Goal: Check status: Check status

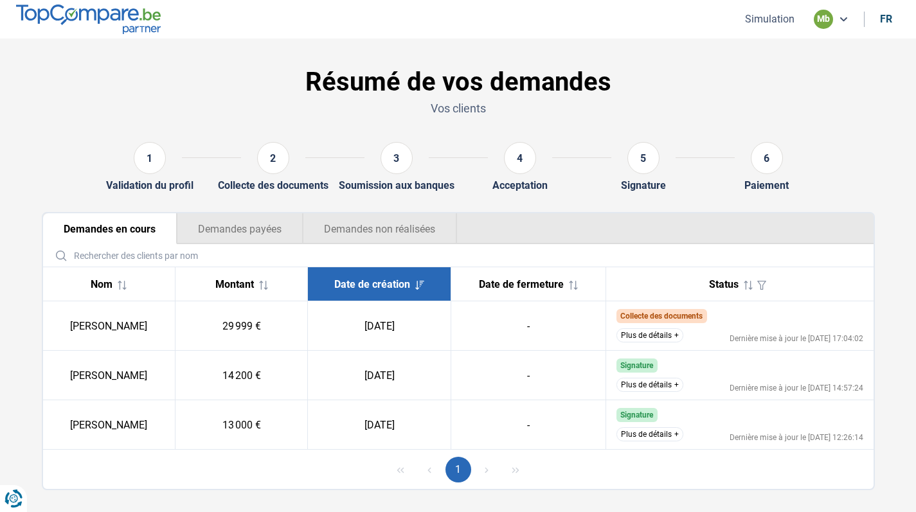
click at [649, 332] on button "Plus de détails" at bounding box center [650, 336] width 67 height 14
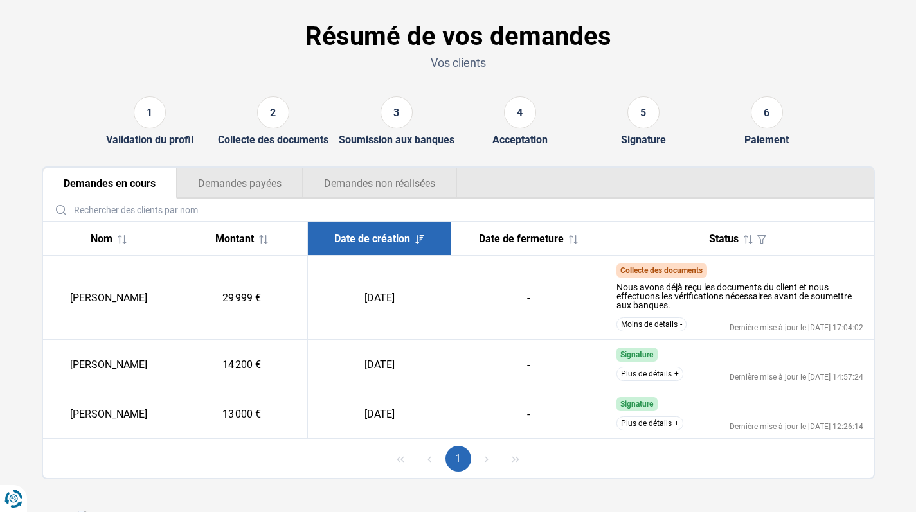
scroll to position [46, 0]
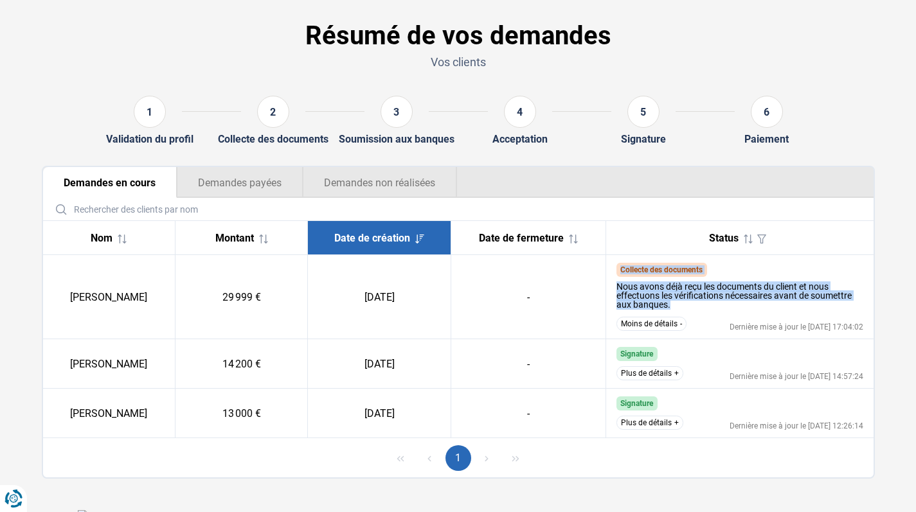
drag, startPoint x: 677, startPoint y: 306, endPoint x: 613, endPoint y: 256, distance: 81.0
click at [613, 256] on td "Collecte des documents Nous avons déjà reçu les documents du client et nous eff…" at bounding box center [739, 297] width 267 height 84
click at [649, 179] on ul "Demandes en cours Demandes payées Demandes non réalisées" at bounding box center [458, 182] width 831 height 31
drag, startPoint x: 616, startPoint y: 285, endPoint x: 673, endPoint y: 309, distance: 61.1
click at [673, 309] on td "Collecte des documents Nous avons déjà reçu les documents du client et nous eff…" at bounding box center [739, 297] width 267 height 84
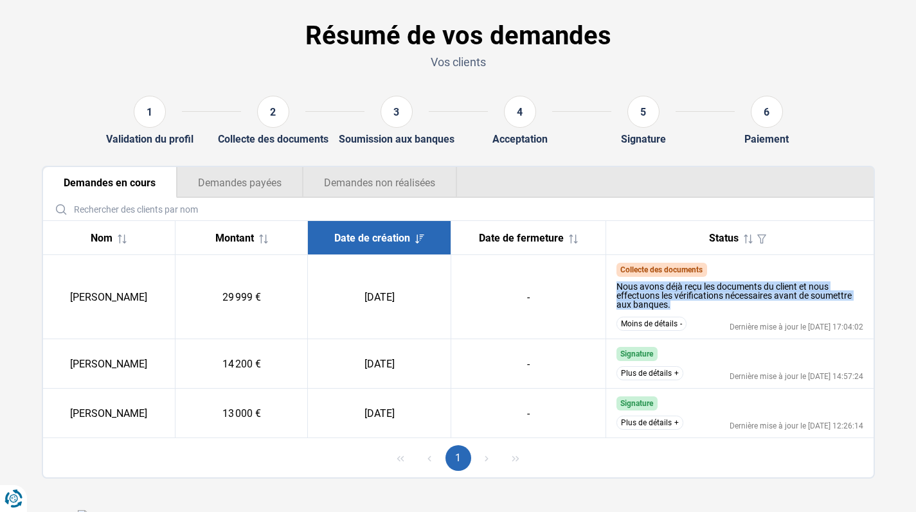
click at [673, 309] on div "Nous avons déjà reçu les documents du client et nous effectuons les vérificatio…" at bounding box center [740, 295] width 247 height 27
drag, startPoint x: 673, startPoint y: 309, endPoint x: 611, endPoint y: 265, distance: 75.6
click at [611, 265] on td "Collecte des documents Nous avons déjà reçu les documents du client et nous eff…" at bounding box center [739, 297] width 267 height 84
click at [620, 260] on td "Collecte des documents Nous avons déjà reçu les documents du client et nous eff…" at bounding box center [739, 297] width 267 height 84
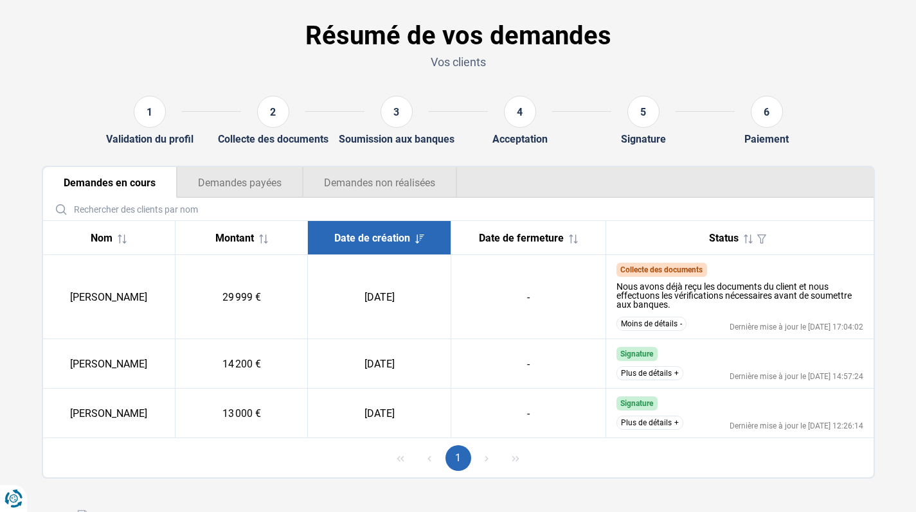
click at [620, 260] on td "Collecte des documents Nous avons déjà reçu les documents du client et nous eff…" at bounding box center [739, 297] width 267 height 84
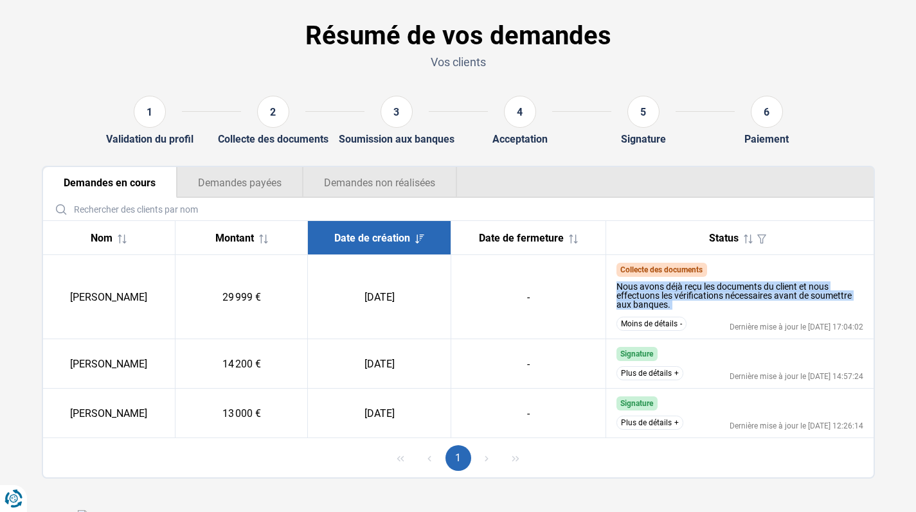
drag, startPoint x: 617, startPoint y: 287, endPoint x: 680, endPoint y: 320, distance: 71.6
click at [680, 320] on td "Collecte des documents Nous avons déjà reçu les documents du client et nous eff…" at bounding box center [739, 297] width 267 height 84
click at [682, 305] on div "Nous avons déjà reçu les documents du client et nous effectuons les vérificatio…" at bounding box center [740, 295] width 247 height 27
drag, startPoint x: 682, startPoint y: 305, endPoint x: 628, endPoint y: 280, distance: 59.5
click at [628, 280] on div "Nous avons déjà reçu les documents du client et nous effectuons les vérificatio…" at bounding box center [740, 294] width 247 height 35
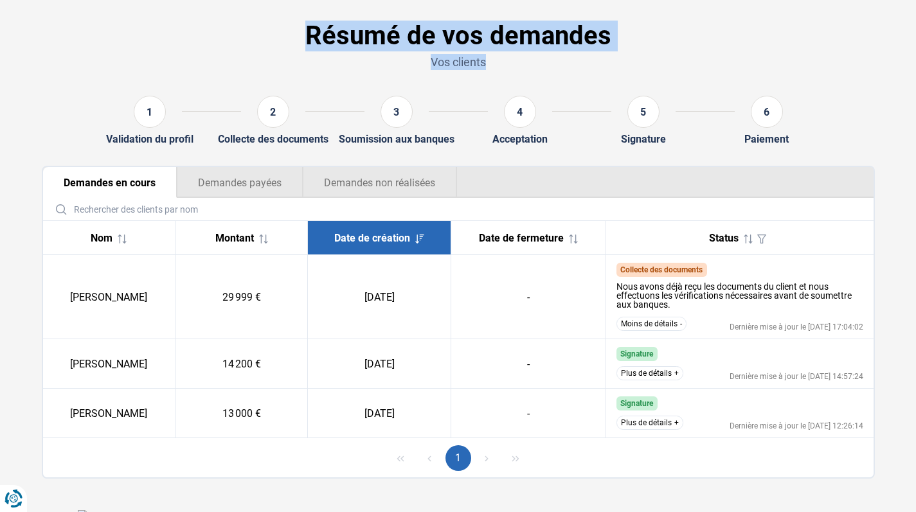
drag, startPoint x: 307, startPoint y: 31, endPoint x: 487, endPoint y: 62, distance: 182.0
click at [487, 62] on div "Résumé de vos demandes Vos clients" at bounding box center [458, 47] width 849 height 75
click at [525, 70] on div "Résumé de vos demandes Vos clients" at bounding box center [458, 47] width 849 height 75
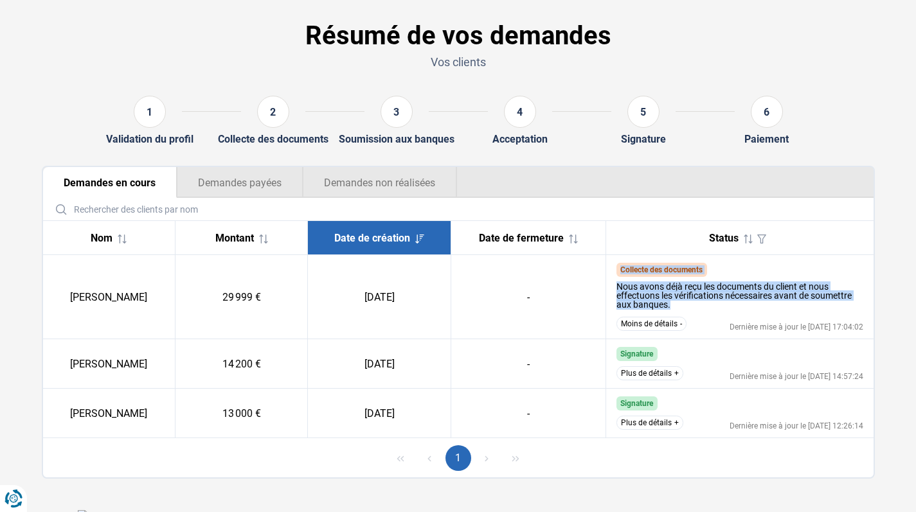
drag, startPoint x: 615, startPoint y: 262, endPoint x: 683, endPoint y: 303, distance: 79.3
click at [683, 303] on td "Collecte des documents Nous avons déjà reçu les documents du client et nous eff…" at bounding box center [739, 297] width 267 height 84
click at [683, 303] on div "Nous avons déjà reçu les documents du client et nous effectuons les vérificatio…" at bounding box center [740, 295] width 247 height 27
drag, startPoint x: 617, startPoint y: 266, endPoint x: 703, endPoint y: 319, distance: 101.0
click at [703, 319] on td "Collecte des documents Nous avons déjà reçu les documents du client et nous eff…" at bounding box center [739, 297] width 267 height 84
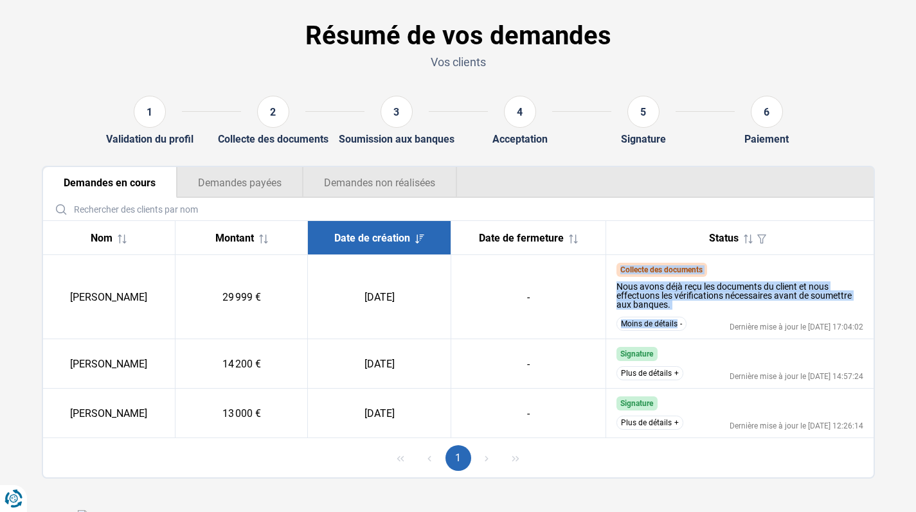
click at [688, 309] on div "Nous avons déjà reçu les documents du client et nous effectuons les vérificatio…" at bounding box center [740, 295] width 247 height 27
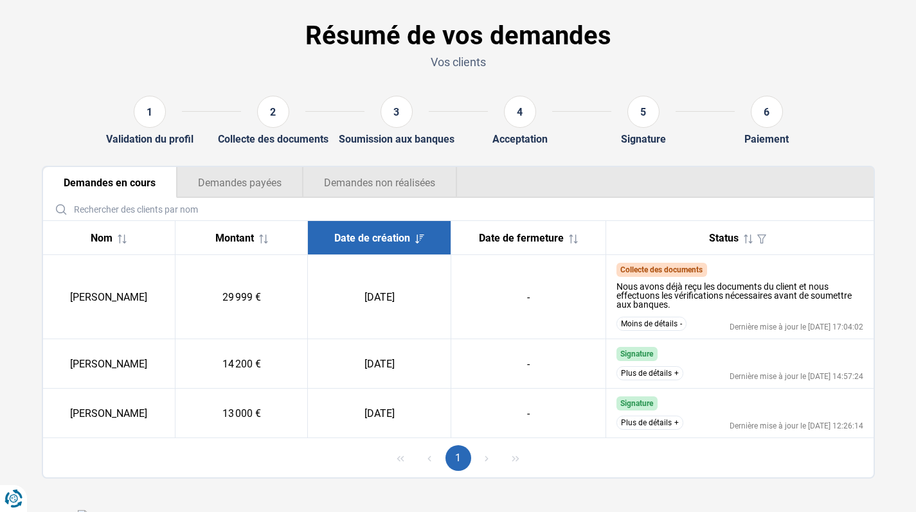
drag, startPoint x: 220, startPoint y: 300, endPoint x: 309, endPoint y: 307, distance: 89.7
click at [309, 307] on tr "[PERSON_NAME] 29 999 € [DATE] - Collecte des documents Nous avons déjà reçu les…" at bounding box center [458, 297] width 831 height 84
click at [790, 120] on div "6" at bounding box center [767, 114] width 64 height 37
